Goal: Information Seeking & Learning: Learn about a topic

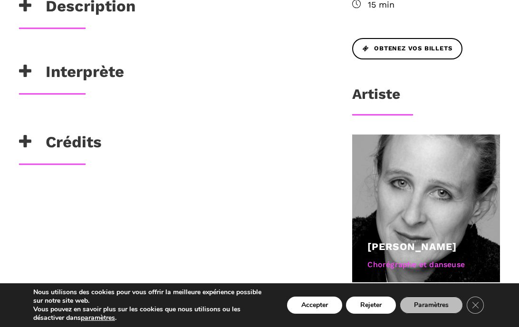
scroll to position [469, 0]
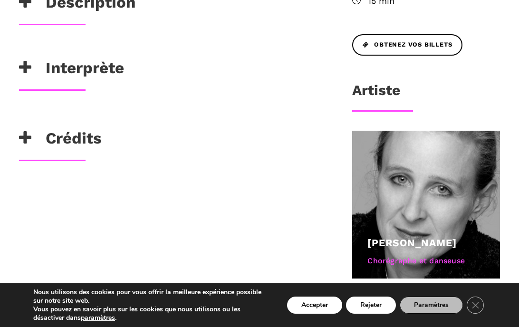
click at [93, 17] on h3 "Description" at bounding box center [77, 5] width 117 height 24
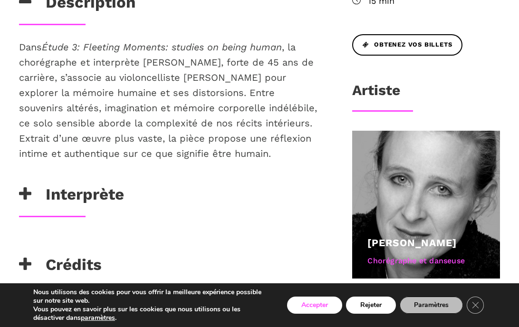
click at [307, 302] on button "Accepter" at bounding box center [314, 305] width 55 height 17
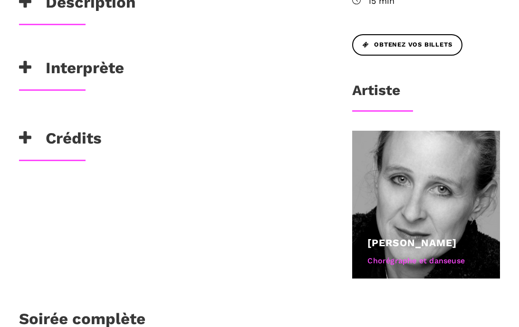
click at [86, 17] on h3 "Description" at bounding box center [77, 5] width 117 height 24
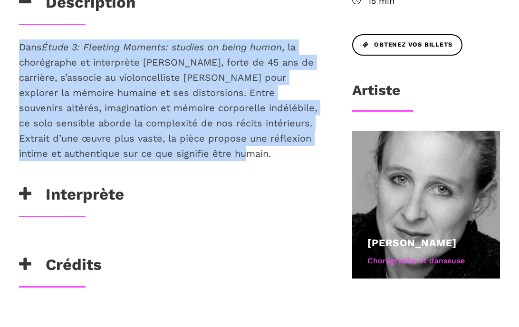
drag, startPoint x: 18, startPoint y: 73, endPoint x: 152, endPoint y: 198, distance: 183.5
click at [152, 185] on div "Dans Étude 3: Fleeting Moments: studies on being human , la chorégraphe et inte…" at bounding box center [171, 112] width 322 height 146
copy span "Dans Étude 3: Fleeting Moments: studies on being human , la chorégraphe et inte…"
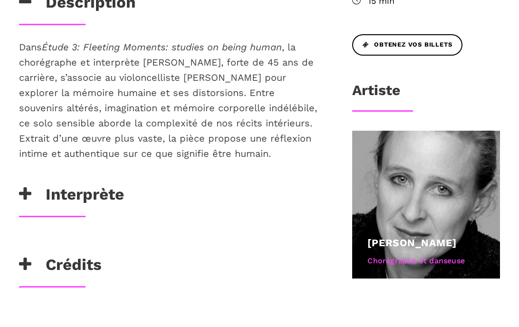
click at [63, 279] on h3 "Crédits" at bounding box center [60, 267] width 83 height 24
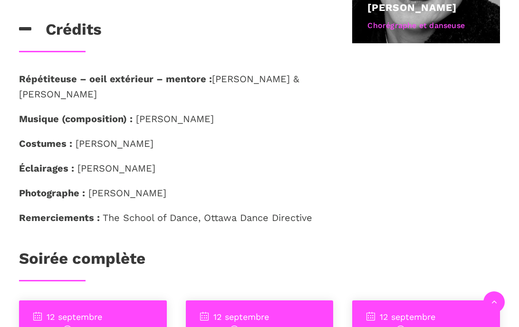
scroll to position [699, 0]
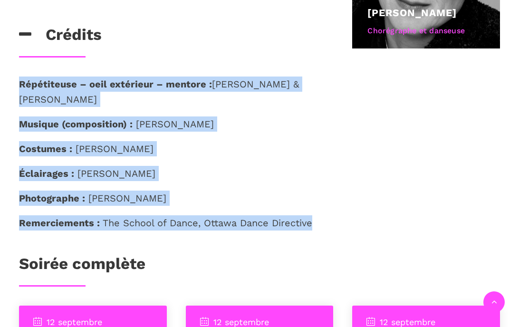
drag, startPoint x: 19, startPoint y: 110, endPoint x: 39, endPoint y: 273, distance: 163.9
click at [39, 254] on div "Répétiteuse – oeil extérieur – mentore : [PERSON_NAME] & [PERSON_NAME] Musique …" at bounding box center [171, 166] width 322 height 178
copy div "Répétiteuse – oeil extérieur – mentore : [PERSON_NAME] & [PERSON_NAME] Musique …"
